Goal: Check status

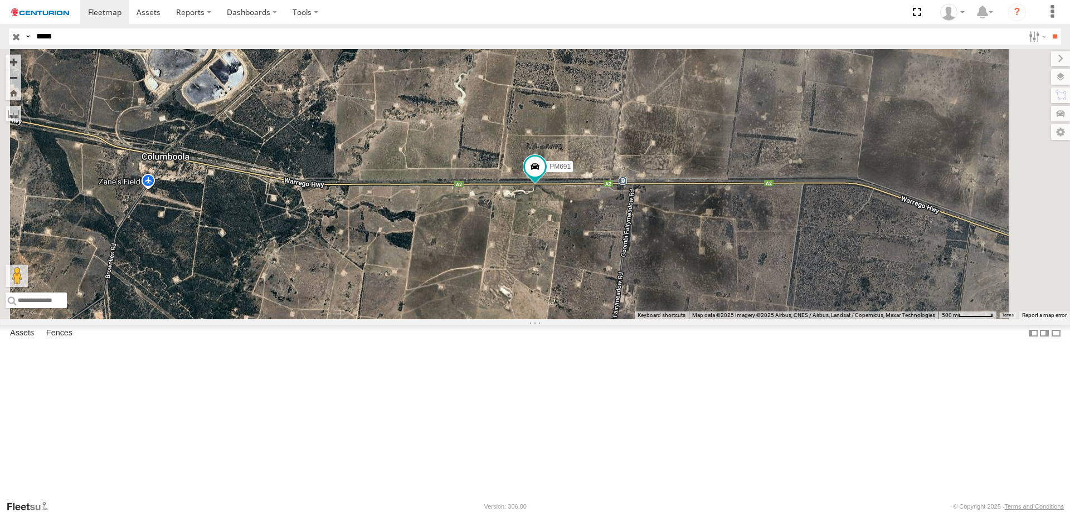
click at [139, 38] on input "*****" at bounding box center [528, 36] width 992 height 16
click at [1049, 28] on input "**" at bounding box center [1055, 36] width 13 height 16
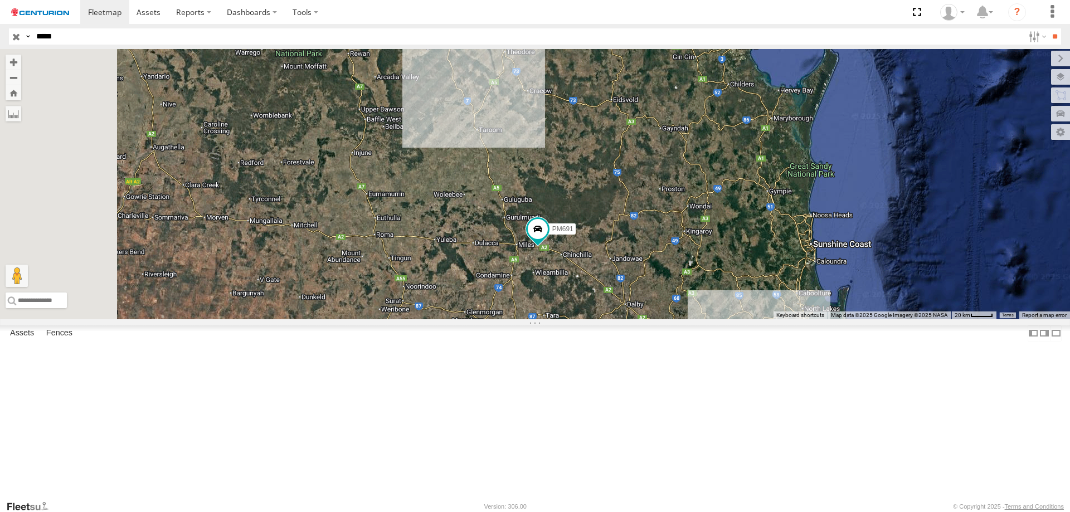
drag, startPoint x: 456, startPoint y: 344, endPoint x: 593, endPoint y: 346, distance: 136.6
click at [593, 319] on div "PM691" at bounding box center [535, 184] width 1070 height 270
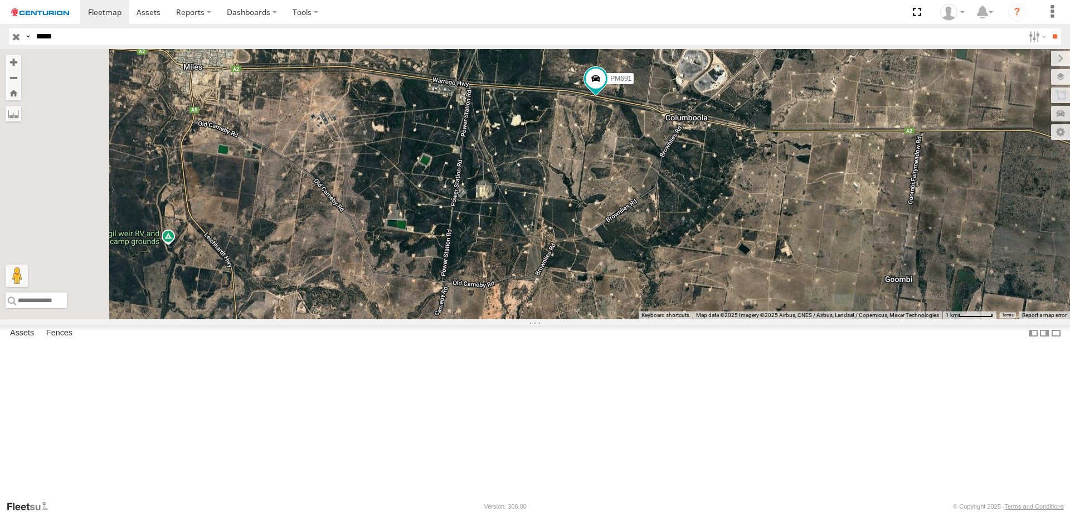
drag, startPoint x: 731, startPoint y: 290, endPoint x: 793, endPoint y: 358, distance: 91.9
click at [793, 319] on div "PM691" at bounding box center [535, 184] width 1070 height 270
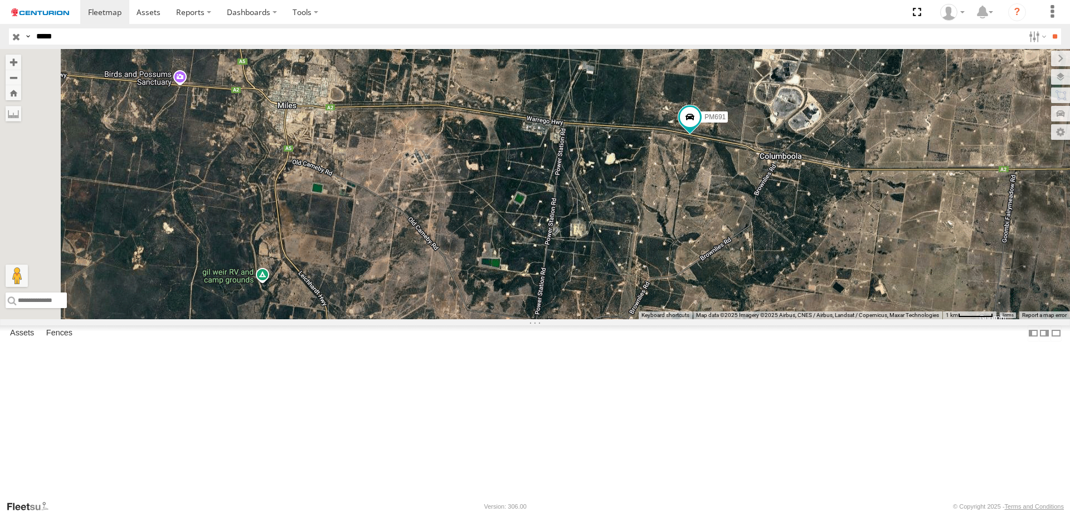
drag, startPoint x: 717, startPoint y: 299, endPoint x: 780, endPoint y: 307, distance: 63.0
click at [780, 307] on div "PM691" at bounding box center [535, 184] width 1070 height 270
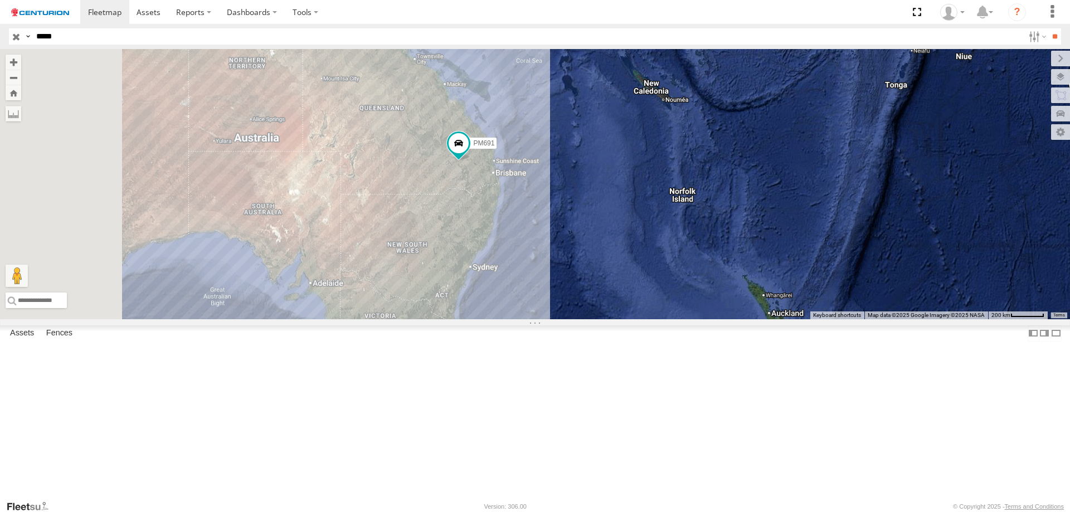
drag, startPoint x: 535, startPoint y: 250, endPoint x: 692, endPoint y: 305, distance: 166.6
click at [692, 305] on div "PM691" at bounding box center [535, 184] width 1070 height 270
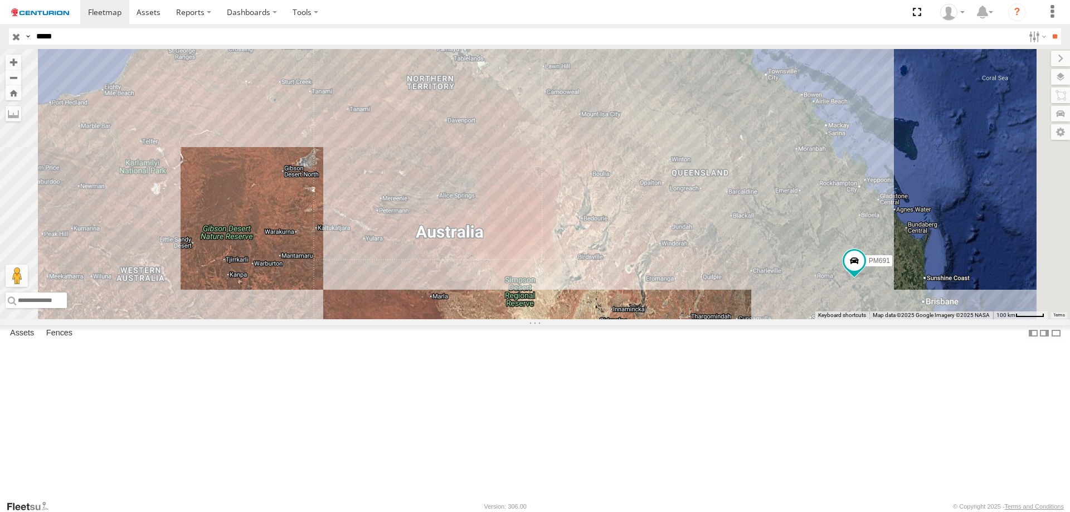
drag, startPoint x: 731, startPoint y: 275, endPoint x: 600, endPoint y: 259, distance: 131.4
click at [600, 259] on div "PM691" at bounding box center [535, 184] width 1070 height 270
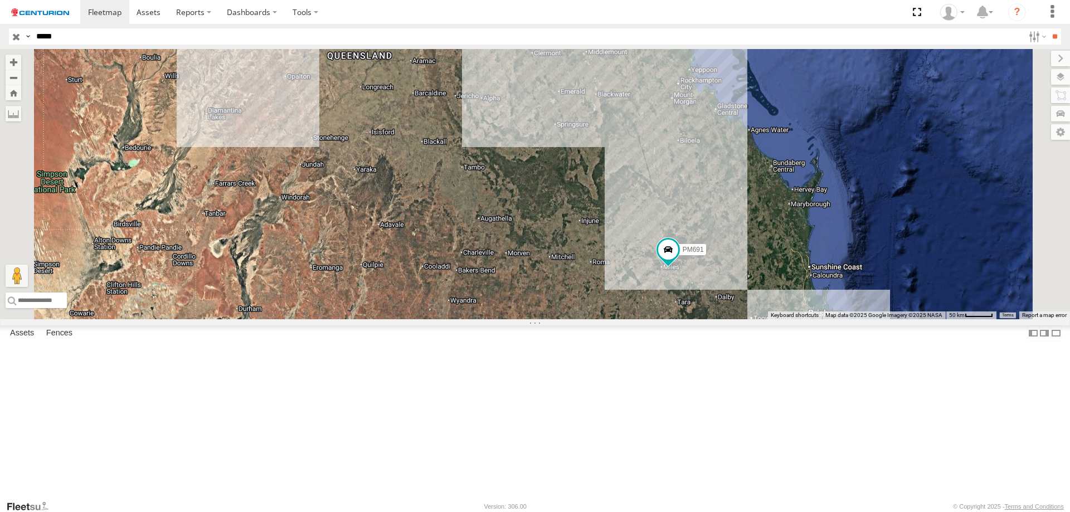
drag, startPoint x: 830, startPoint y: 330, endPoint x: 783, endPoint y: 314, distance: 50.1
click at [783, 314] on div "PM691" at bounding box center [535, 184] width 1070 height 270
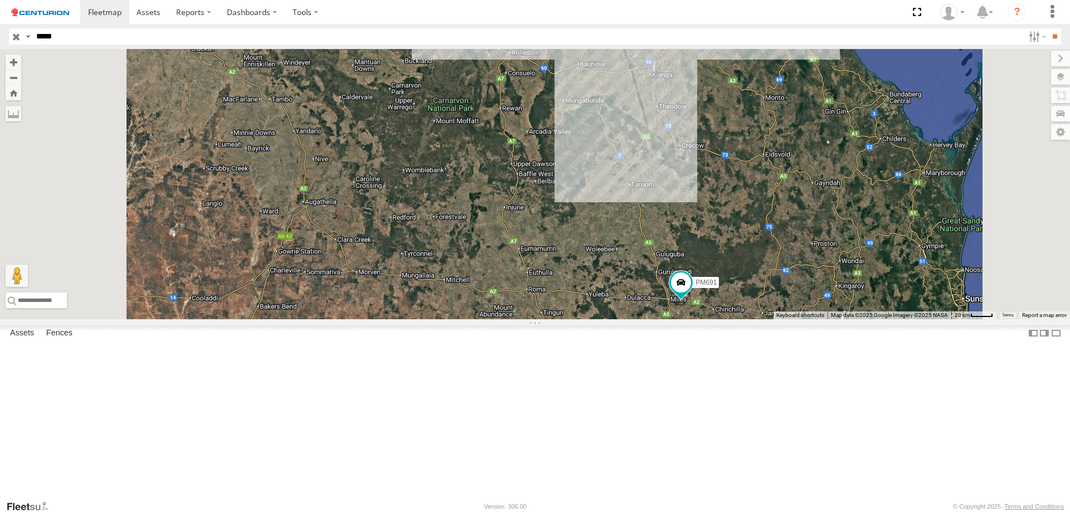
click at [731, 319] on div "PM691" at bounding box center [535, 184] width 1070 height 270
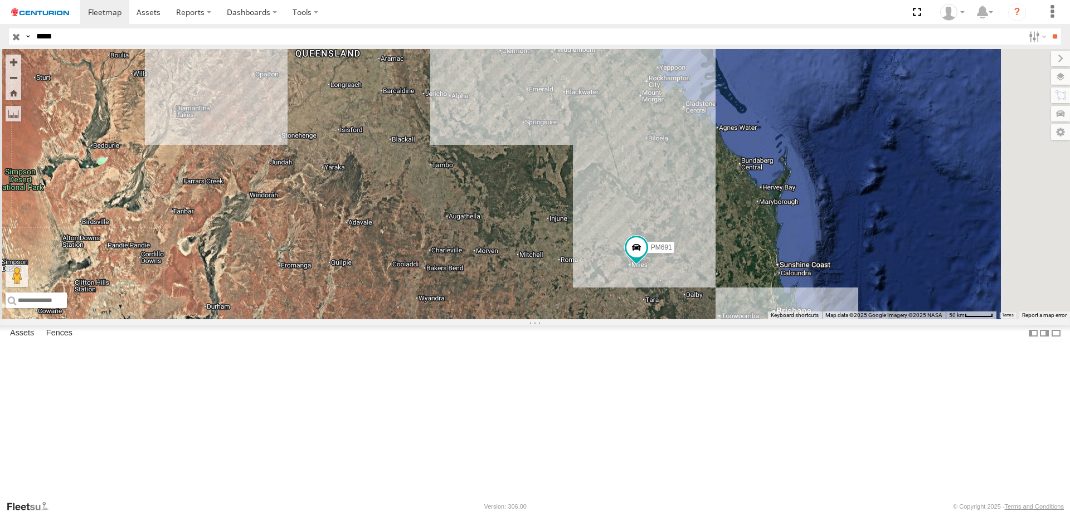
click at [504, 265] on div "PM691" at bounding box center [535, 184] width 1070 height 270
